Goal: Transaction & Acquisition: Purchase product/service

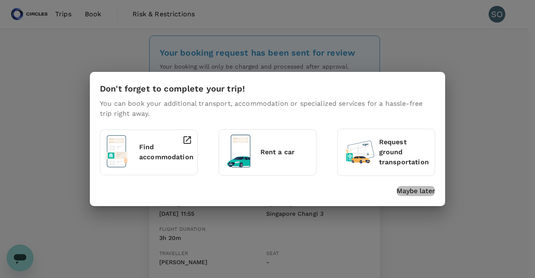
click at [407, 191] on p "Maybe later" at bounding box center [415, 191] width 38 height 10
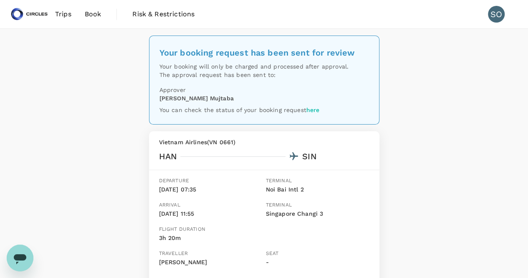
click at [61, 15] on span "Trips" at bounding box center [63, 14] width 16 height 10
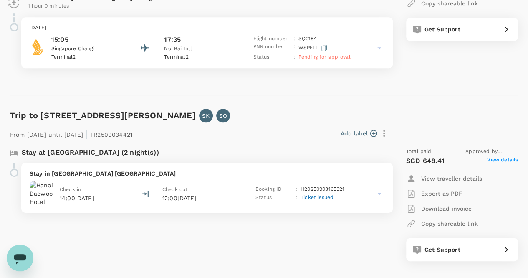
scroll to position [292, 0]
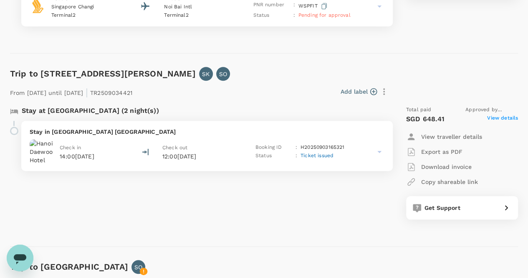
click at [379, 152] on icon at bounding box center [380, 152] width 10 height 10
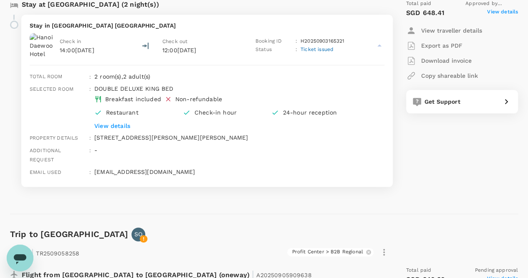
scroll to position [376, 0]
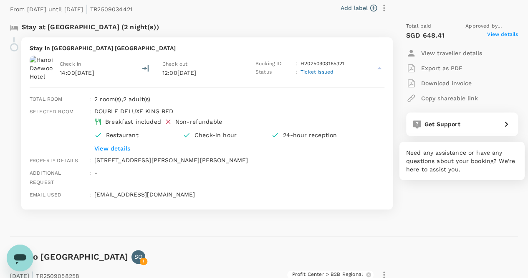
click at [479, 129] on div "Get Support" at bounding box center [461, 122] width 102 height 13
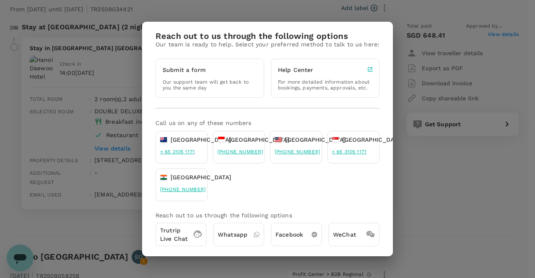
click at [222, 84] on p "Our support team will get back to you the same day" at bounding box center [210, 85] width 94 height 12
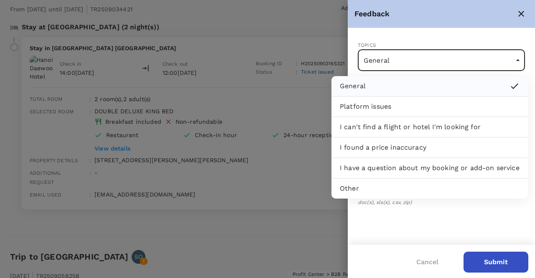
click at [429, 56] on body "Trips Book Risk & Restrictions SO Trips ​ ​ Upcoming Past Cancelled/Rejected Wh…" at bounding box center [267, 69] width 535 height 890
click at [399, 158] on li "I have a question about my booking or add-on service" at bounding box center [429, 168] width 196 height 20
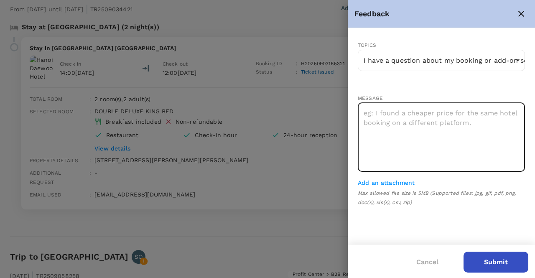
click at [400, 155] on textarea at bounding box center [441, 137] width 167 height 69
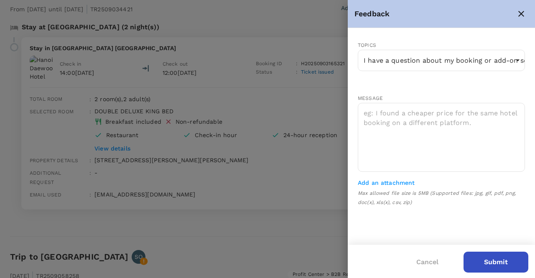
drag, startPoint x: 21, startPoint y: 27, endPoint x: 193, endPoint y: 29, distance: 171.7
click at [193, 29] on div at bounding box center [267, 139] width 535 height 278
type input "General"
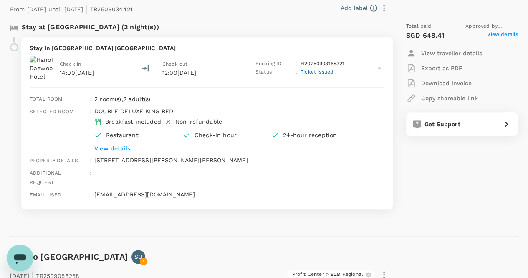
drag, startPoint x: 311, startPoint y: 63, endPoint x: 328, endPoint y: 58, distance: 18.2
click at [326, 58] on div "Check in 14:00[DATE] Check out 12:00[DATE] Booking ID : H20250903165321 Status …" at bounding box center [207, 68] width 355 height 25
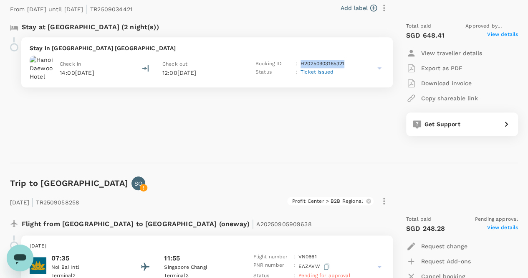
drag, startPoint x: 346, startPoint y: 62, endPoint x: 302, endPoint y: 64, distance: 44.4
click at [302, 64] on div "Booking ID : H20250903165321" at bounding box center [303, 64] width 95 height 8
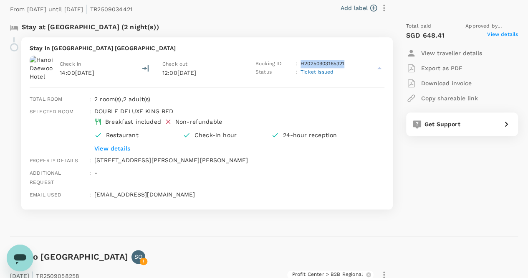
copy p "H20250903165321"
click at [378, 68] on icon at bounding box center [380, 68] width 4 height 2
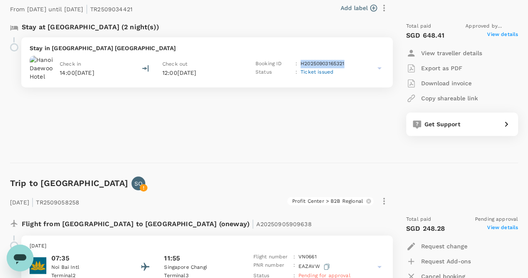
click at [378, 68] on icon at bounding box center [380, 68] width 10 height 10
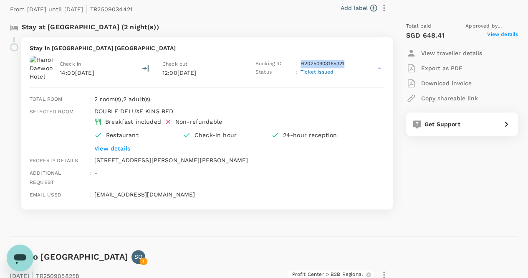
click at [378, 68] on icon at bounding box center [380, 68] width 4 height 2
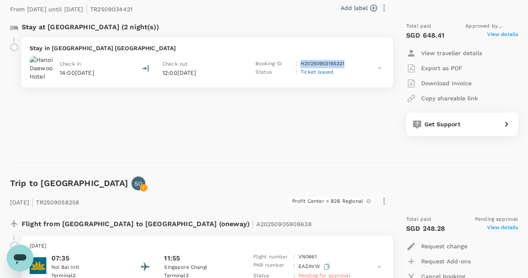
click at [378, 68] on icon at bounding box center [380, 68] width 10 height 10
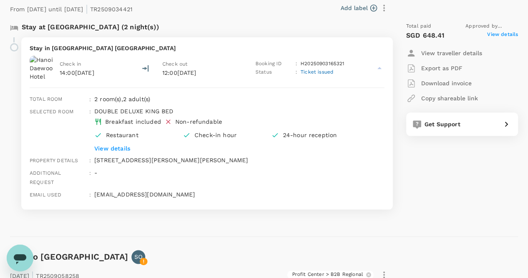
click at [447, 127] on span "Get Support" at bounding box center [443, 124] width 36 height 7
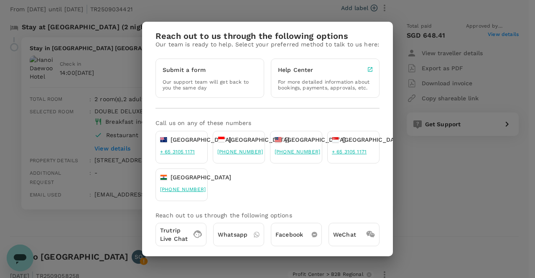
click at [208, 76] on div "Submit a form Our support team will get back to you the same day" at bounding box center [209, 77] width 109 height 39
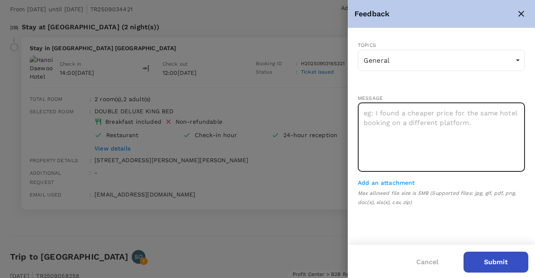
click at [384, 132] on textarea at bounding box center [441, 137] width 167 height 69
click at [394, 62] on body "Trips Book Risk & Restrictions SO Trips ​ ​ Upcoming Past Cancelled/Rejected Wh…" at bounding box center [267, 69] width 535 height 890
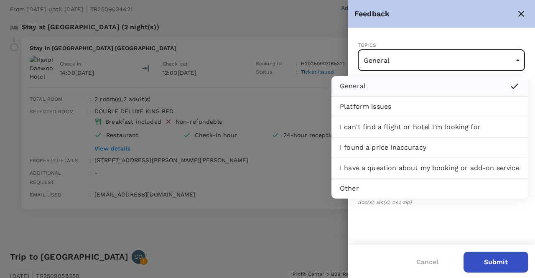
click at [394, 165] on p "I have a question about my booking or add-on service" at bounding box center [430, 168] width 180 height 10
type input "I have a question about my booking or add-on service"
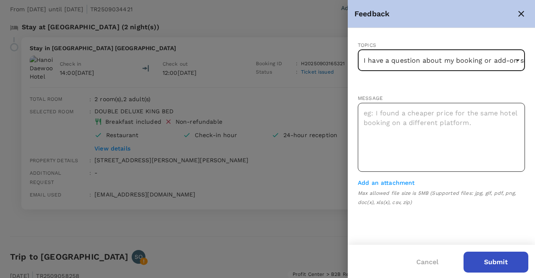
click at [396, 131] on textarea at bounding box center [441, 137] width 167 height 69
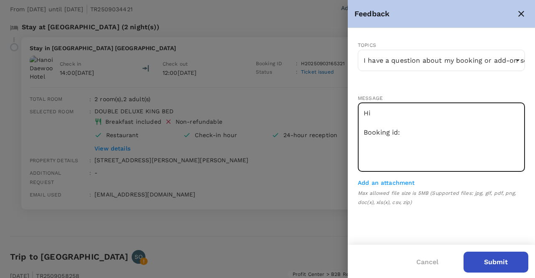
paste textarea "H20250903165321"
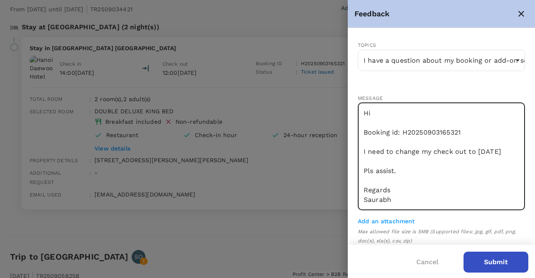
type textarea "Hi Booking id: H20250903165321 I need to change my check out to [DATE] Pls assi…"
click at [509, 255] on button "Submit" at bounding box center [495, 261] width 65 height 21
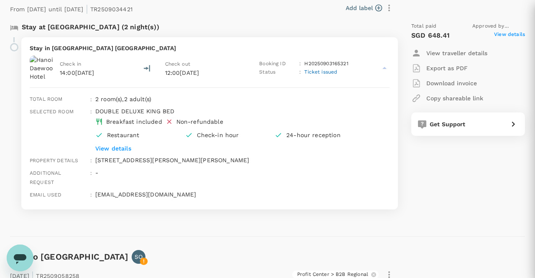
type input "General"
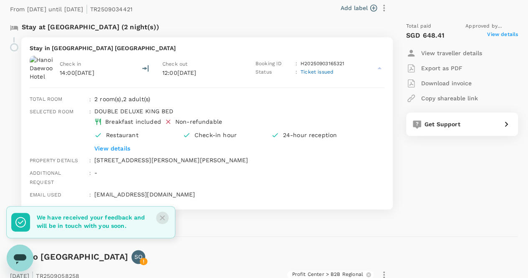
click at [164, 214] on icon "Close" at bounding box center [162, 217] width 8 height 8
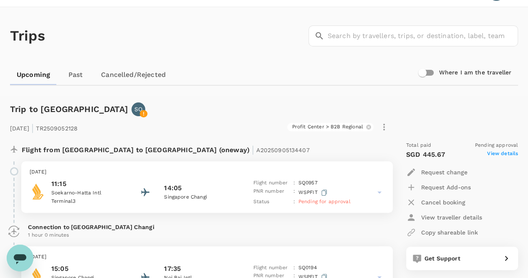
scroll to position [0, 0]
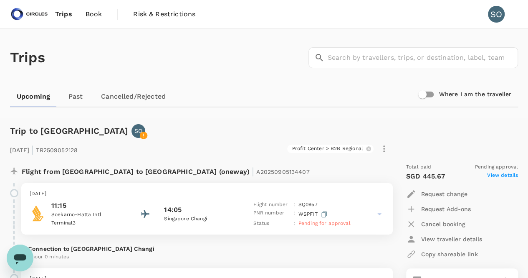
click at [94, 15] on span "Book" at bounding box center [94, 14] width 17 height 10
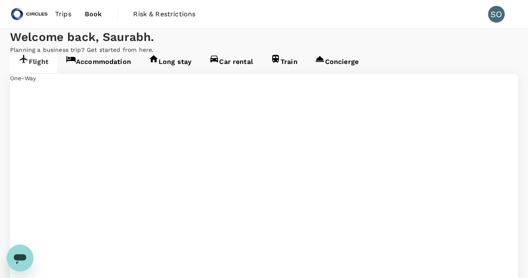
click at [114, 73] on link "Accommodation" at bounding box center [98, 63] width 83 height 19
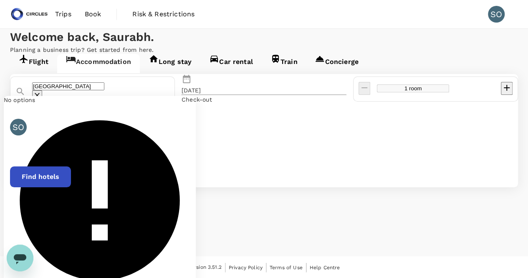
click at [104, 90] on input "[GEOGRAPHIC_DATA]" at bounding box center [68, 86] width 72 height 8
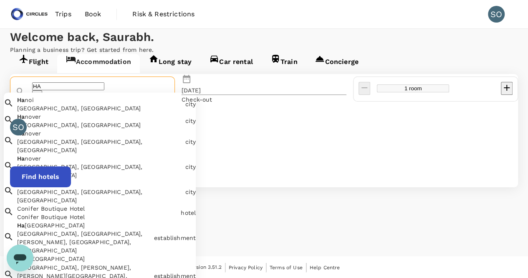
click at [119, 112] on div "Ha noi [GEOGRAPHIC_DATA], [GEOGRAPHIC_DATA]" at bounding box center [98, 102] width 168 height 20
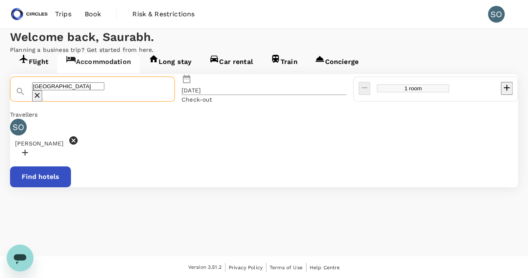
type input "[GEOGRAPHIC_DATA]"
click at [201, 94] on div "[DATE]" at bounding box center [191, 90] width 19 height 8
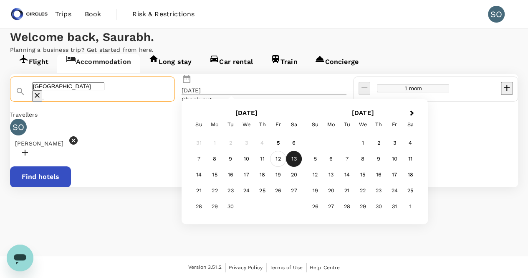
click at [286, 167] on div "12" at bounding box center [278, 159] width 16 height 16
click at [302, 167] on div "13" at bounding box center [294, 159] width 16 height 16
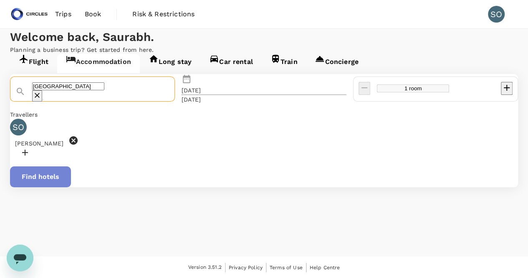
click at [71, 187] on button "Find hotels" at bounding box center [40, 176] width 61 height 21
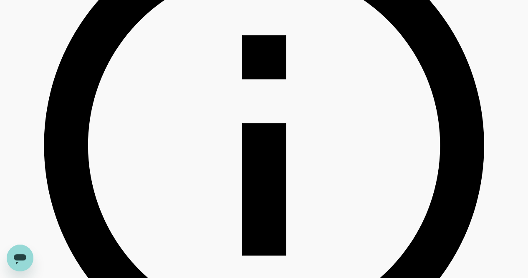
scroll to position [328, 0]
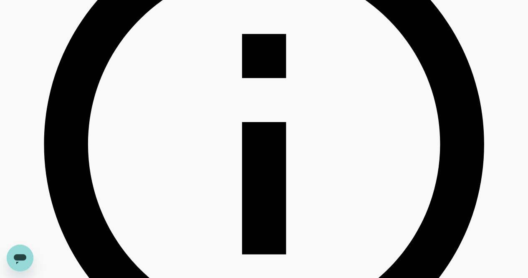
type input "428.13"
type input "8.13"
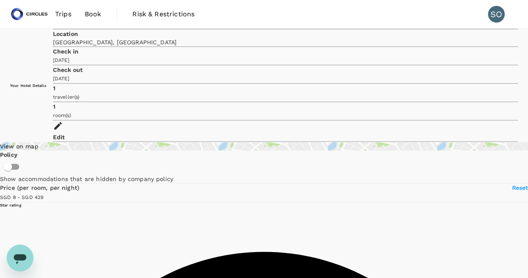
scroll to position [0, 0]
type input "428.13"
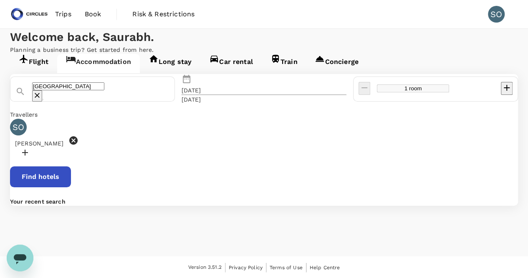
click at [81, 90] on input "[GEOGRAPHIC_DATA]" at bounding box center [68, 86] width 72 height 8
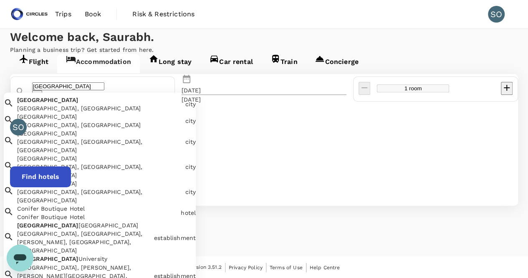
click at [81, 90] on input "[GEOGRAPHIC_DATA]" at bounding box center [68, 86] width 72 height 8
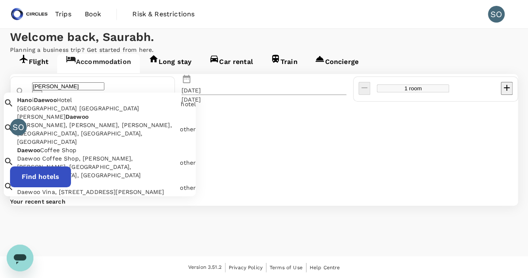
click at [93, 112] on div "[GEOGRAPHIC_DATA] [GEOGRAPHIC_DATA]" at bounding box center [97, 108] width 160 height 8
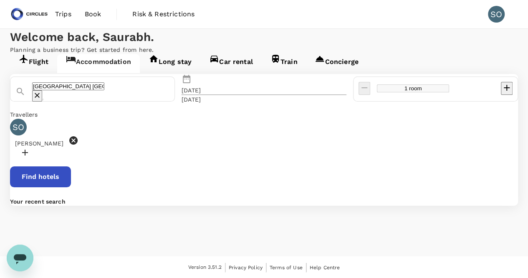
type input "[GEOGRAPHIC_DATA] [GEOGRAPHIC_DATA]"
click at [71, 187] on button "Find hotels" at bounding box center [40, 176] width 61 height 21
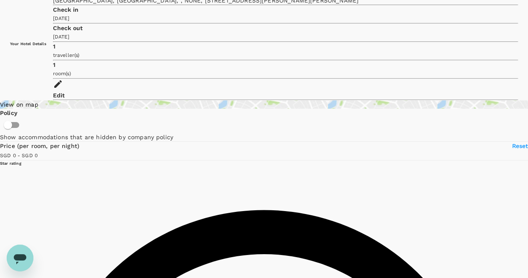
scroll to position [42, 0]
type input "499.51"
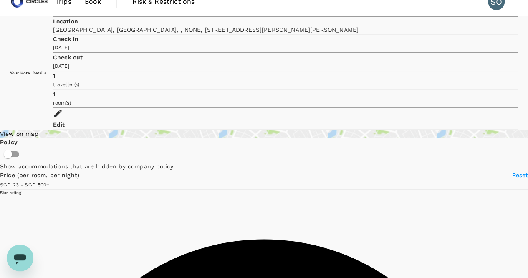
scroll to position [0, 0]
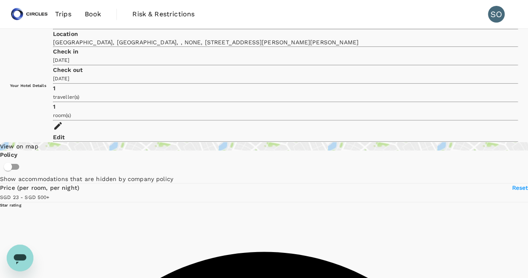
click at [65, 14] on span "Trips" at bounding box center [63, 14] width 16 height 10
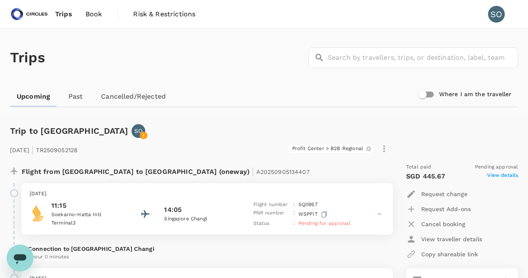
click at [93, 15] on span "Book" at bounding box center [94, 14] width 17 height 10
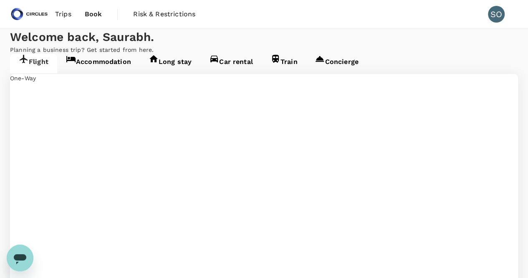
type input "Noi Bai Intl (HAN)"
type input "Singapore Changi (SIN)"
type input "Noi Bai Intl (HAN)"
type input "Singapore Changi (SIN)"
type input "Noi Bai Intl (HAN)"
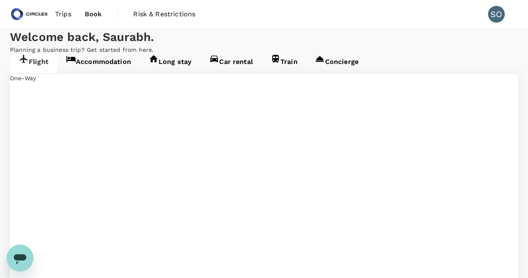
type input "Singapore Changi (SIN)"
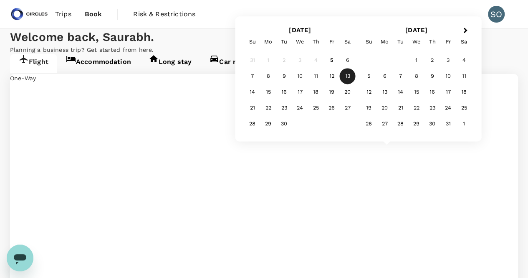
type input "Soekarno-Hatta Intl (CGK)"
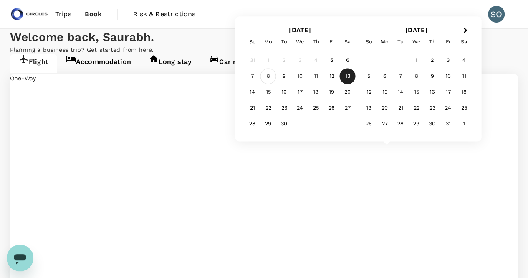
click at [269, 76] on div "8" at bounding box center [269, 77] width 16 height 16
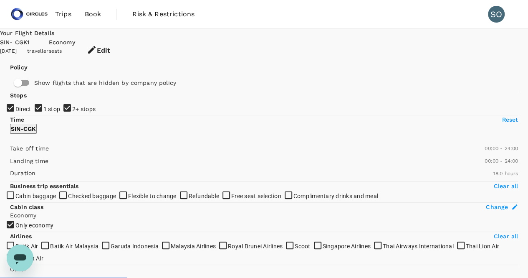
type input "1790"
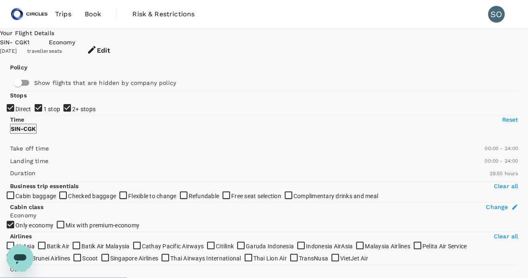
type input "SGD"
